Goal: Information Seeking & Learning: Learn about a topic

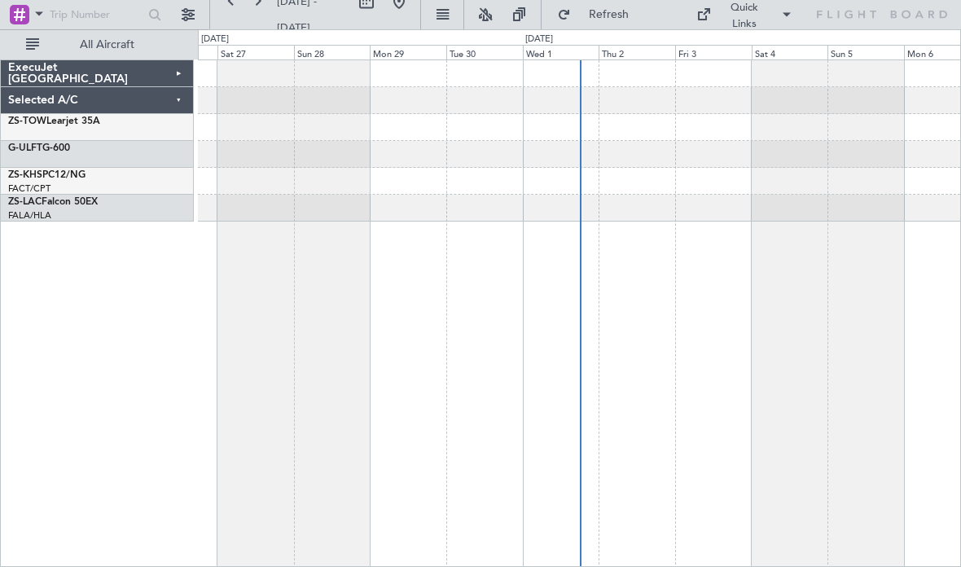
click at [95, 62] on div "ExecuJet [GEOGRAPHIC_DATA]" at bounding box center [97, 73] width 193 height 27
click at [81, 55] on button "All Aircraft" at bounding box center [97, 45] width 159 height 26
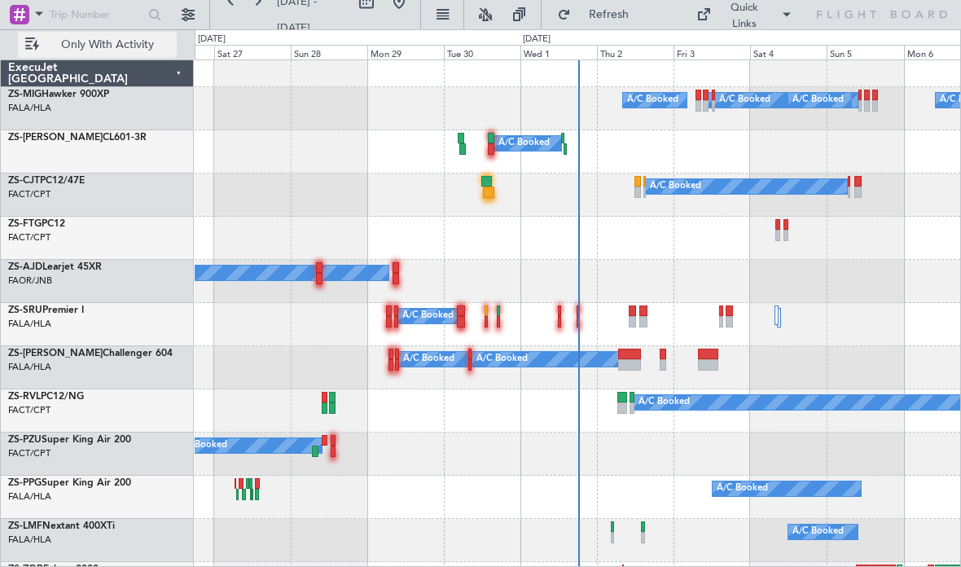
click at [74, 65] on div "ExecuJet [GEOGRAPHIC_DATA]" at bounding box center [97, 73] width 193 height 27
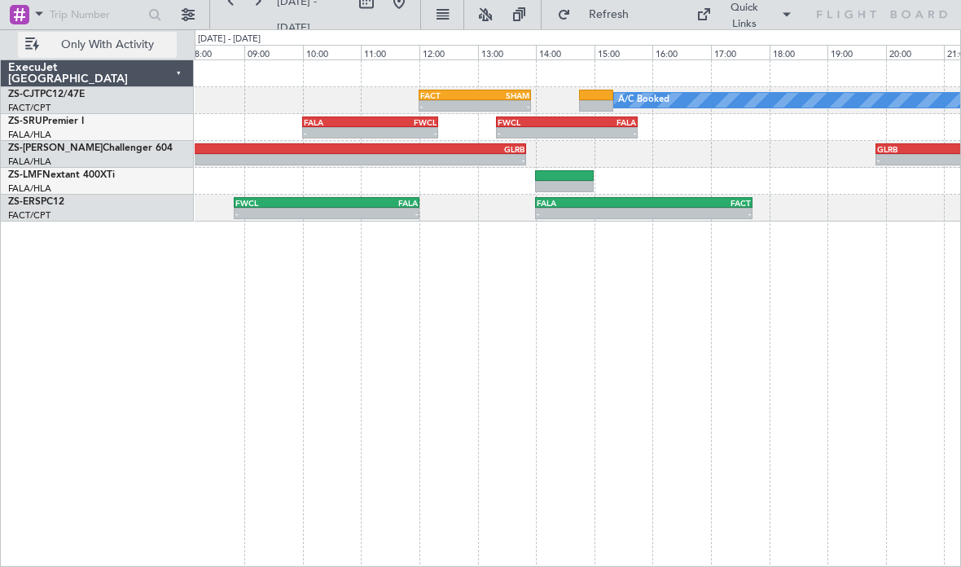
click at [351, 130] on div "-" at bounding box center [337, 133] width 67 height 10
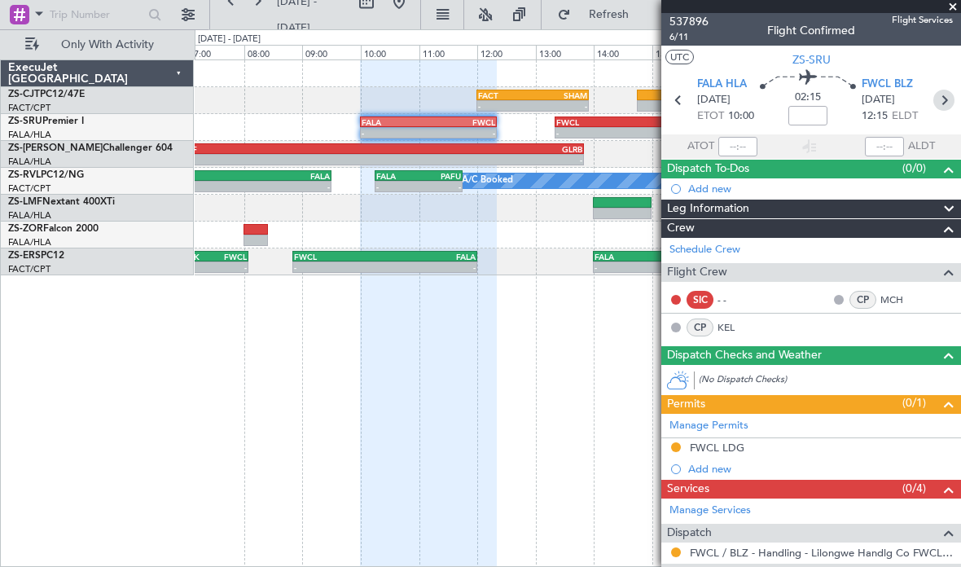
click at [935, 104] on icon at bounding box center [944, 100] width 21 height 21
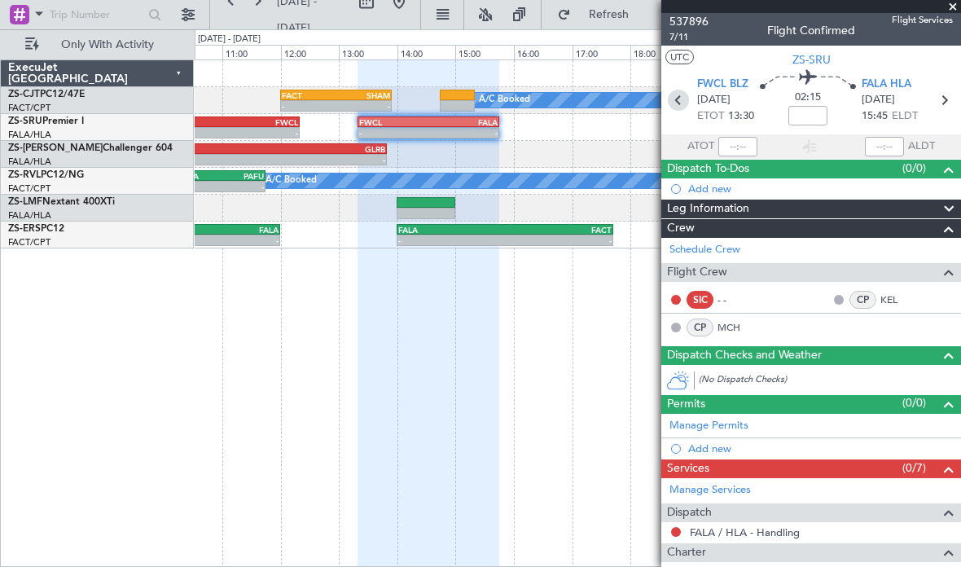
click at [680, 102] on icon at bounding box center [678, 100] width 21 height 21
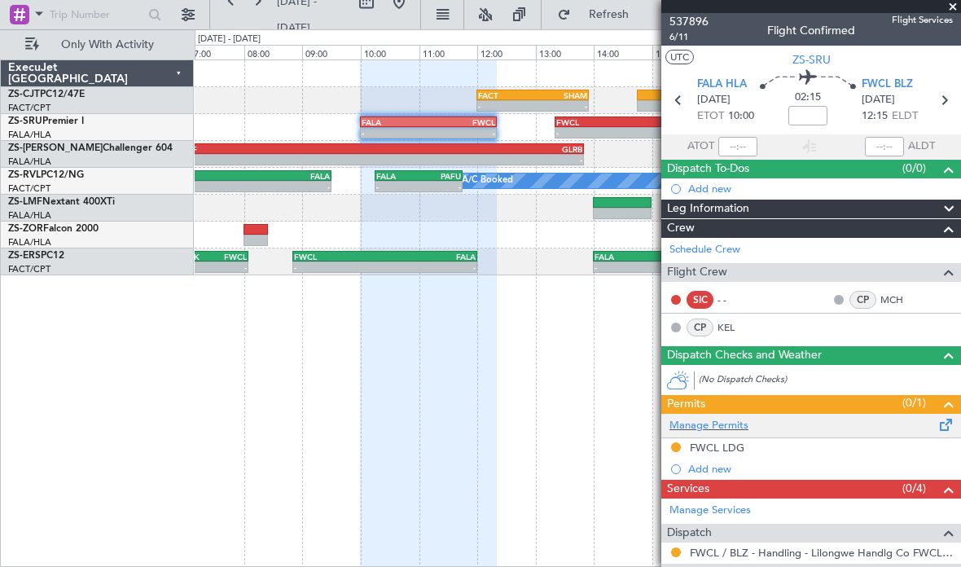
click at [690, 433] on div "Manage Permits" at bounding box center [812, 426] width 300 height 24
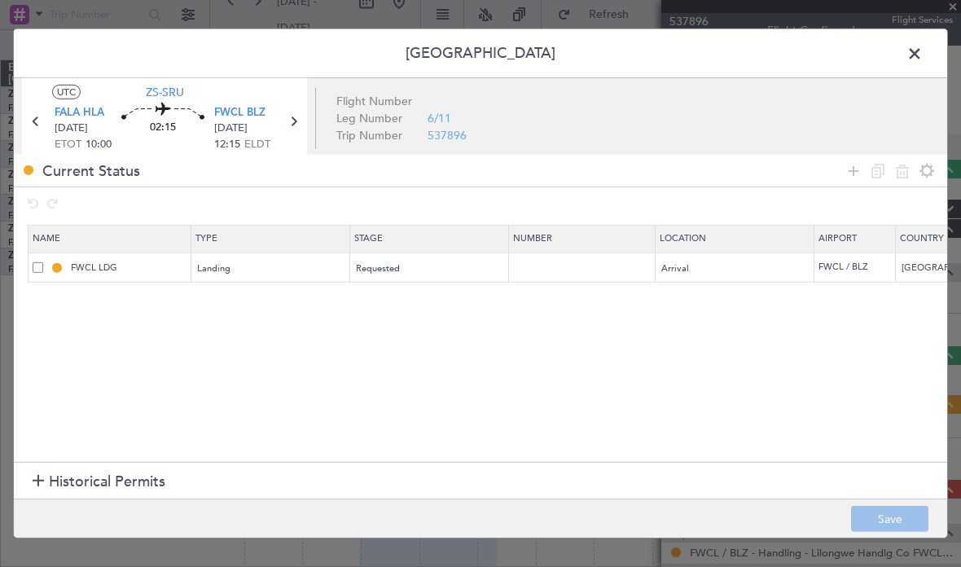
click at [923, 49] on span at bounding box center [923, 58] width 0 height 33
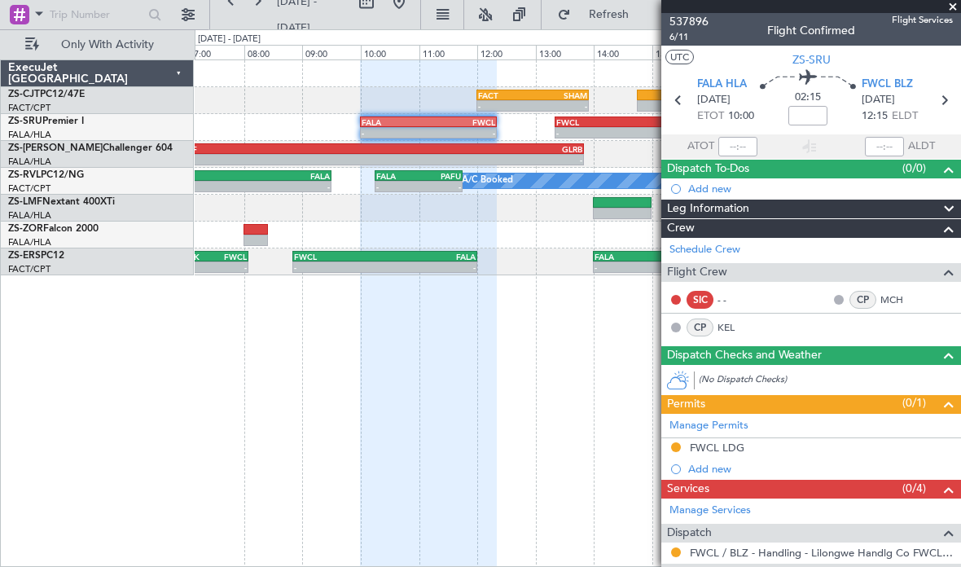
scroll to position [-1, 0]
click at [433, 370] on div at bounding box center [428, 314] width 137 height 508
click at [955, 6] on span at bounding box center [953, 7] width 16 height 15
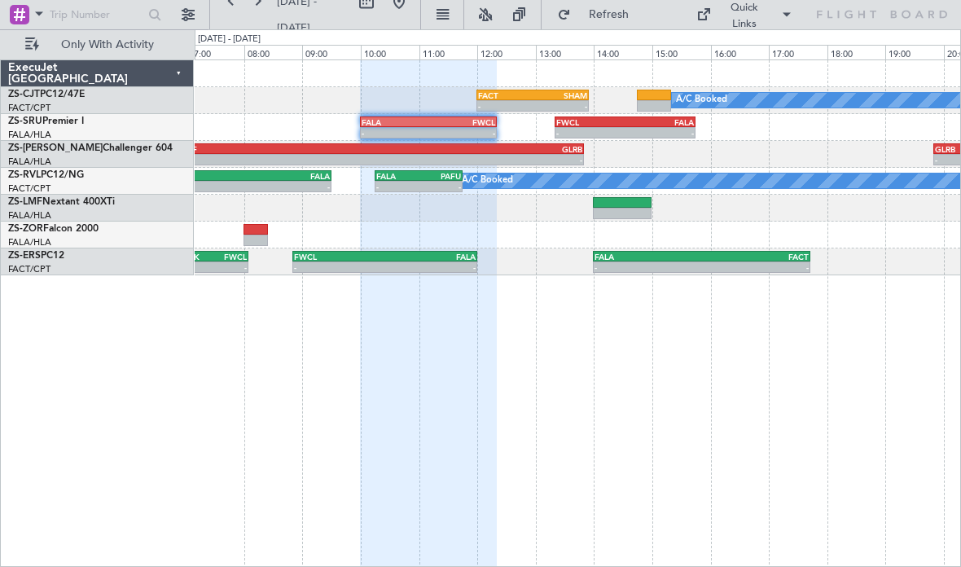
type input "0"
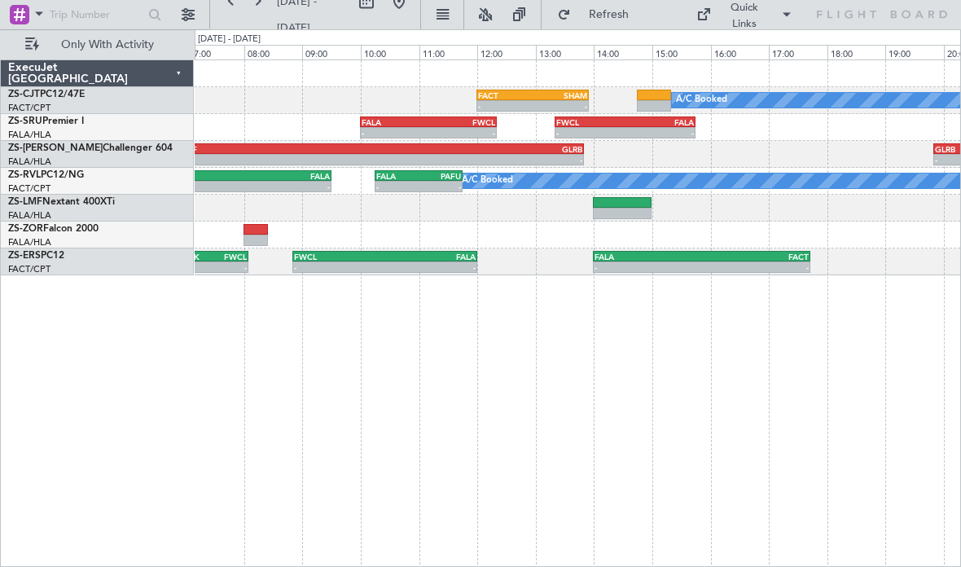
click at [416, 112] on div "A/C Booked - - FACT 12:00 Z [DEMOGRAPHIC_DATA]:55 Z" at bounding box center [578, 100] width 766 height 27
click at [381, 129] on div "-" at bounding box center [395, 133] width 67 height 10
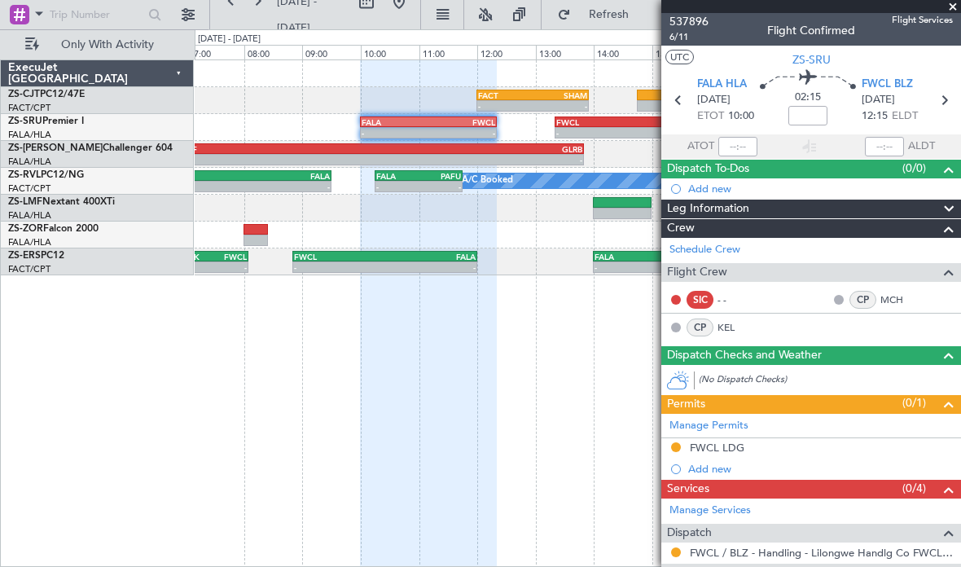
click at [470, 426] on div at bounding box center [428, 314] width 137 height 508
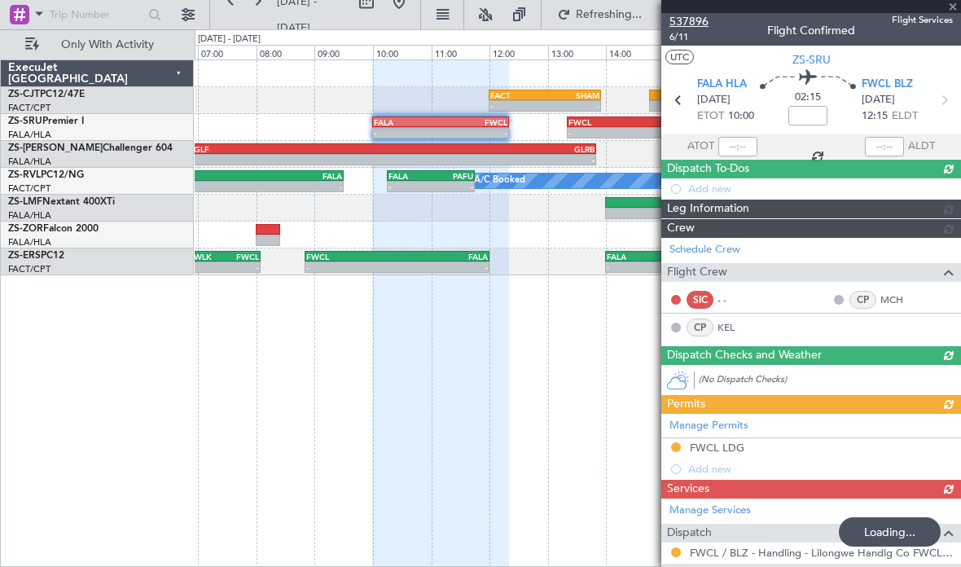
click at [697, 22] on span "537896" at bounding box center [689, 21] width 39 height 17
